Goal: Register for event/course

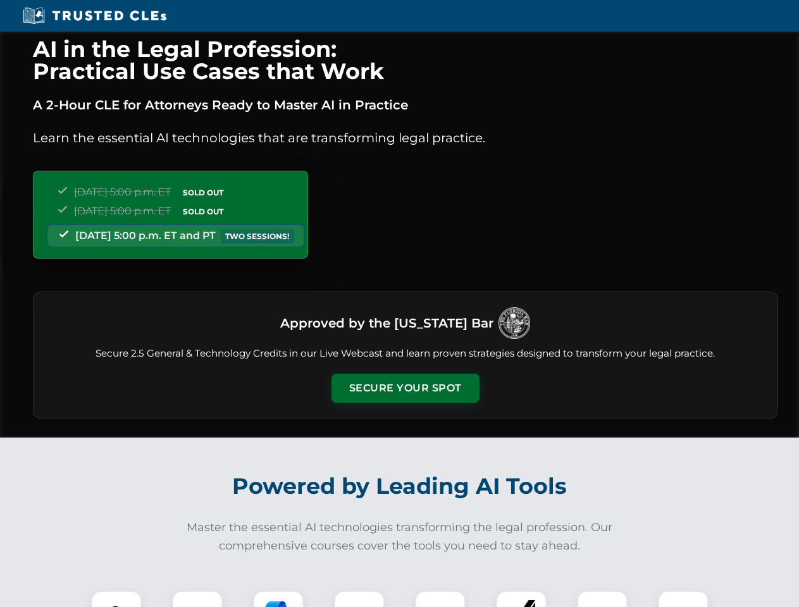
click at [405, 388] on button "Secure Your Spot" at bounding box center [405, 388] width 148 height 29
click at [116, 599] on img at bounding box center [116, 615] width 37 height 37
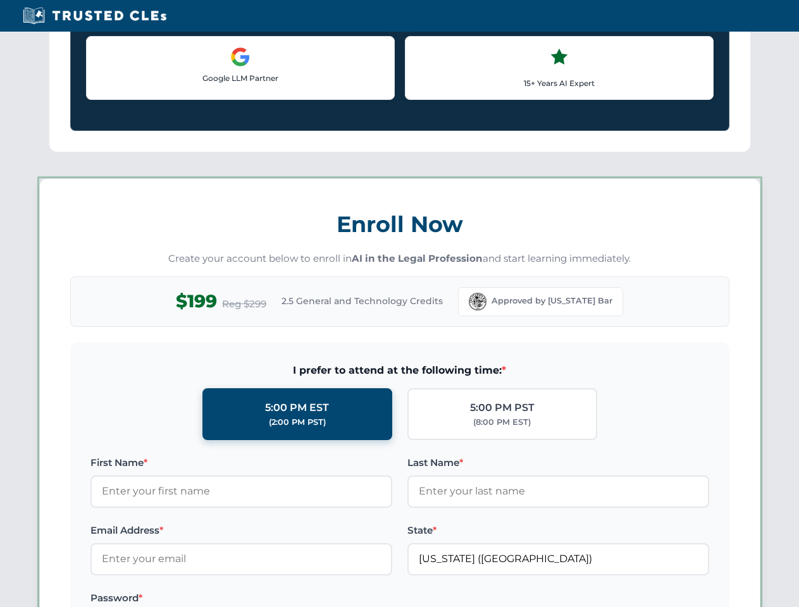
click at [278, 599] on label "Password *" at bounding box center [241, 598] width 302 height 15
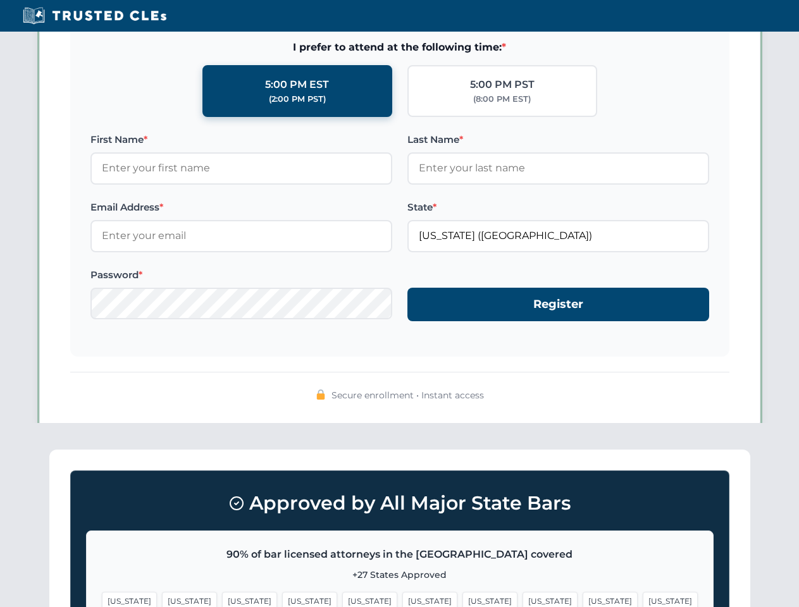
click at [582, 599] on span "[US_STATE]" at bounding box center [609, 601] width 55 height 18
